Goal: Task Accomplishment & Management: Use online tool/utility

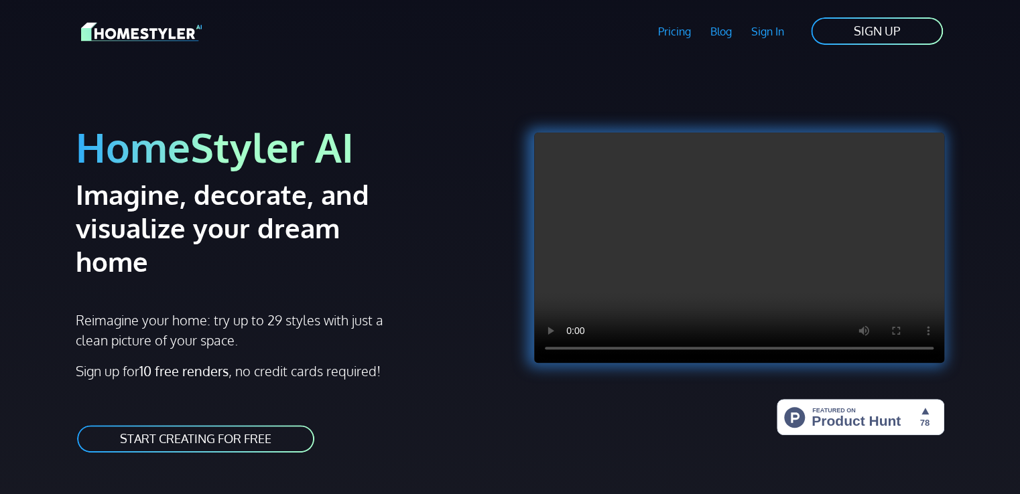
click at [194, 424] on link "START CREATING FOR FREE" at bounding box center [196, 439] width 240 height 30
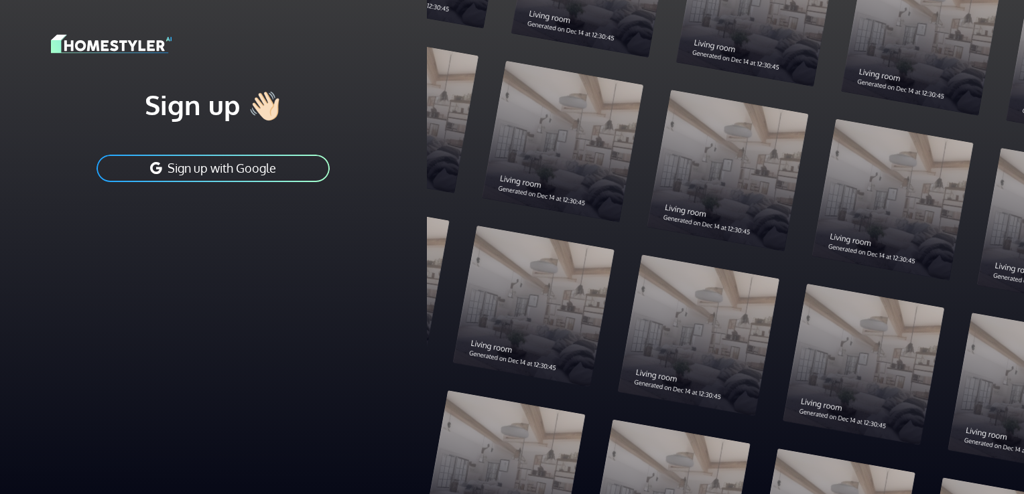
click at [268, 172] on button "Sign up with Google" at bounding box center [213, 168] width 236 height 30
